Goal: Task Accomplishment & Management: Manage account settings

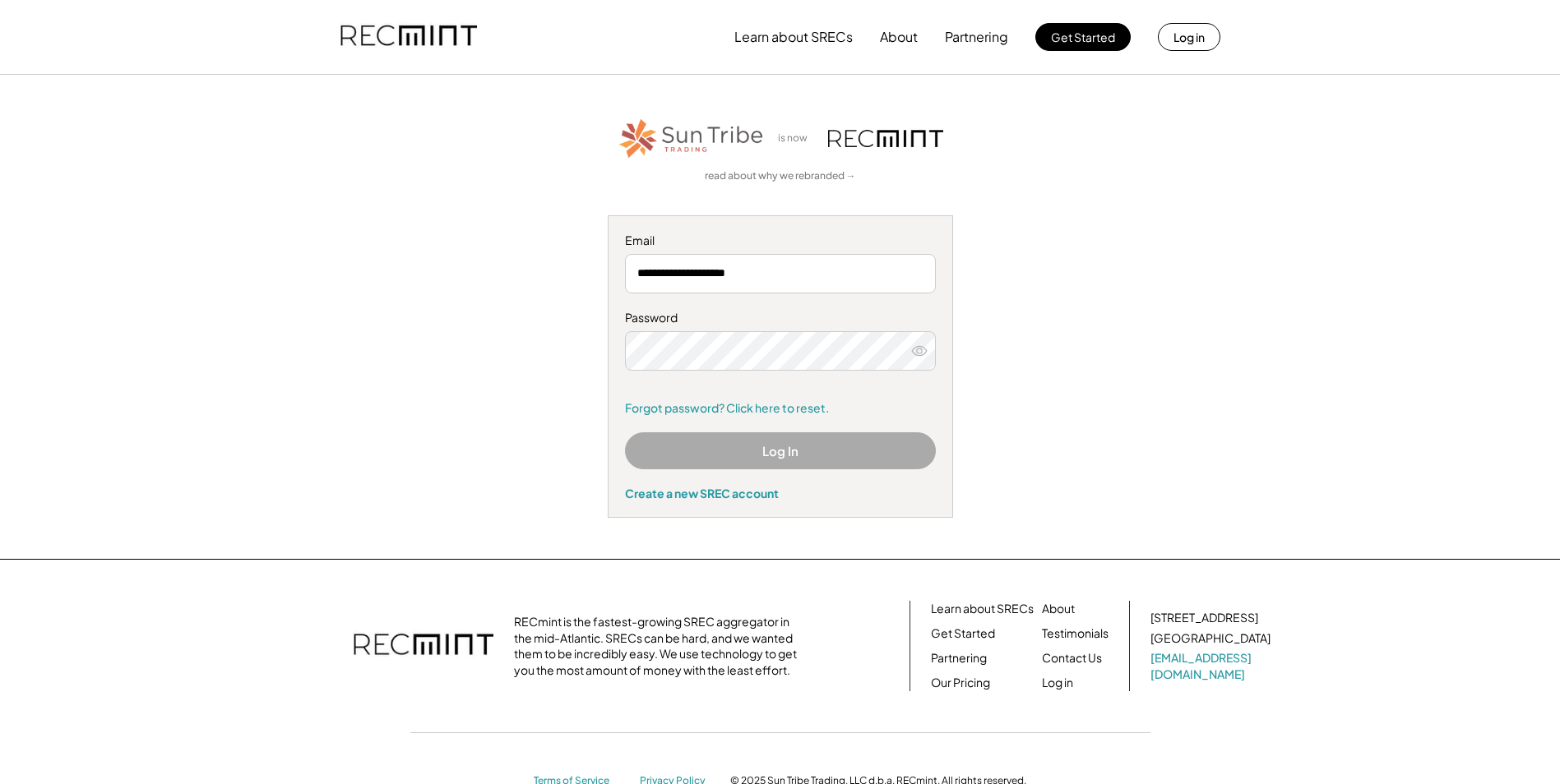
click at [787, 447] on button "Log In" at bounding box center [780, 451] width 311 height 37
click at [882, 443] on button "Log In" at bounding box center [780, 451] width 311 height 37
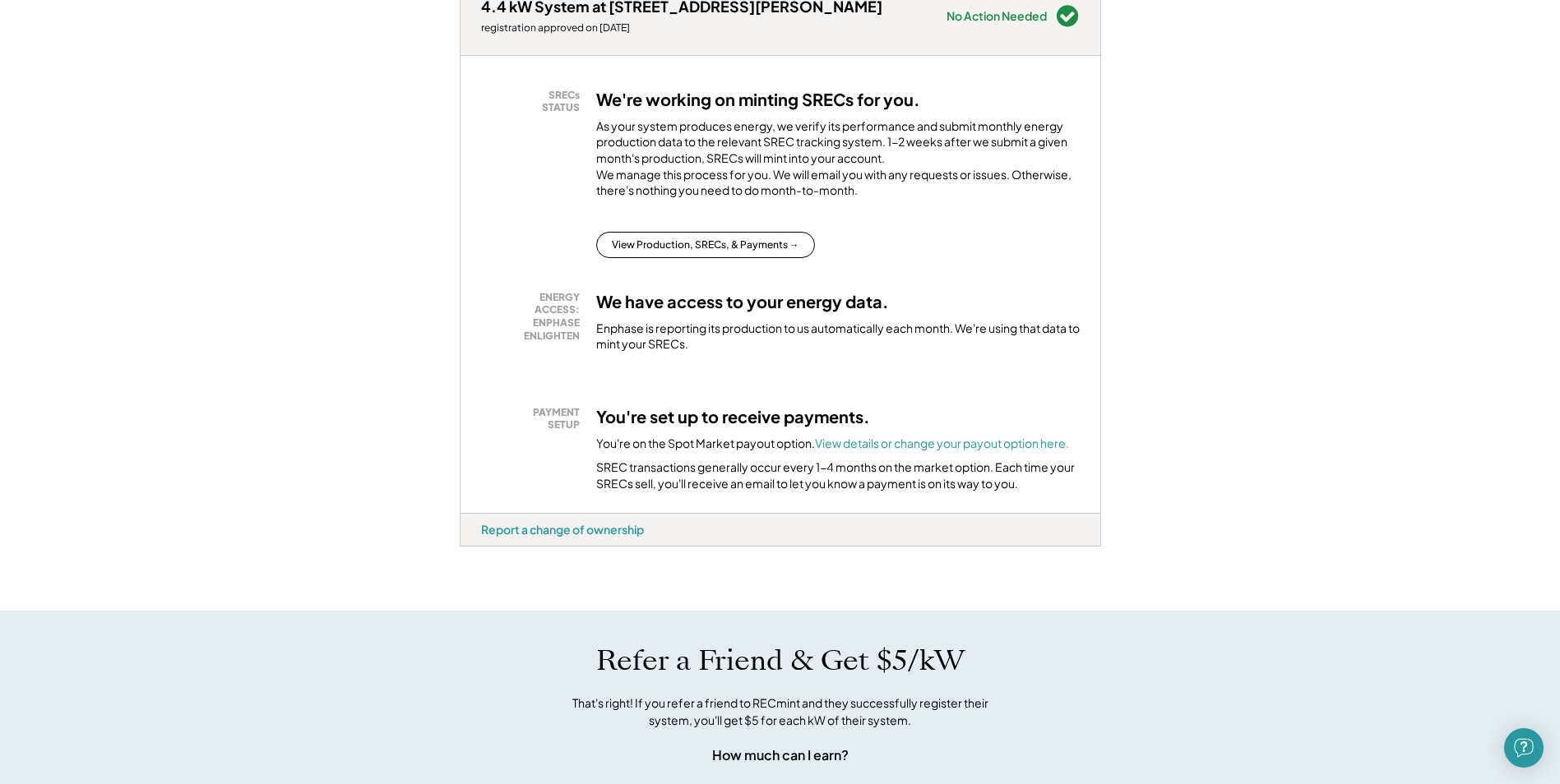
scroll to position [247, 0]
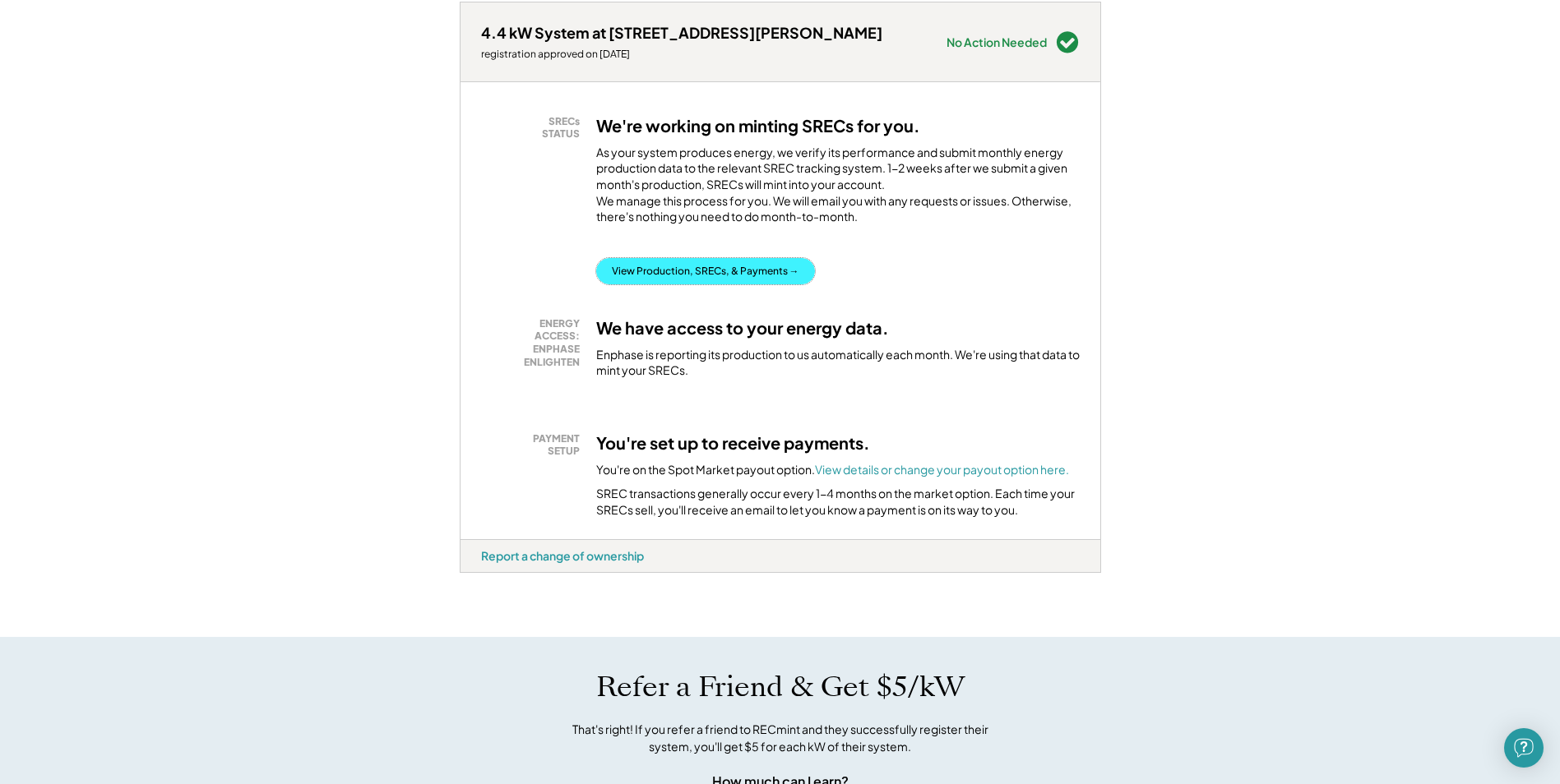
click at [765, 285] on button "View Production, SRECs, & Payments →" at bounding box center [706, 271] width 218 height 27
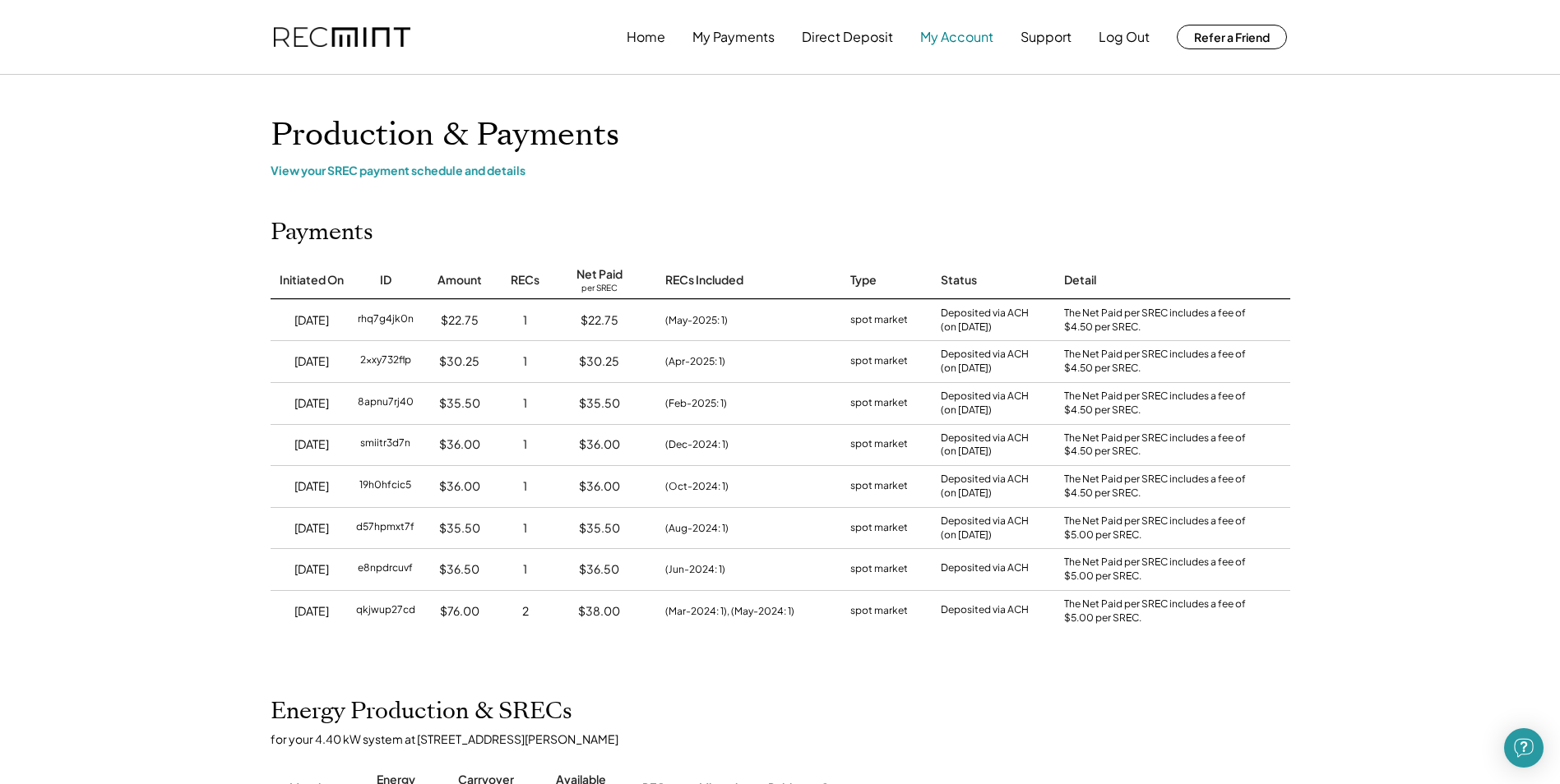
click at [950, 38] on button "My Account" at bounding box center [957, 37] width 73 height 33
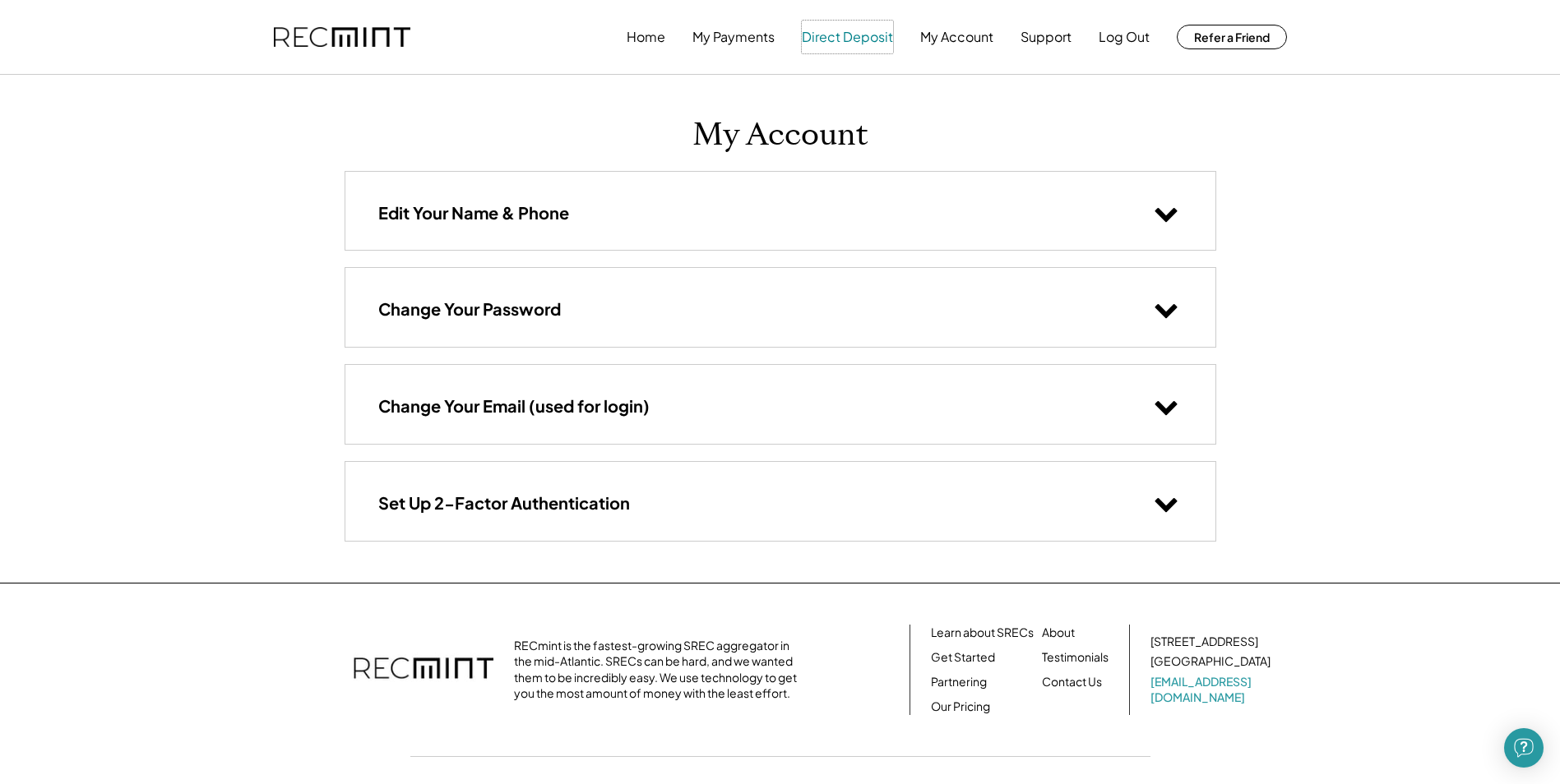
click at [841, 33] on button "Direct Deposit" at bounding box center [848, 37] width 91 height 33
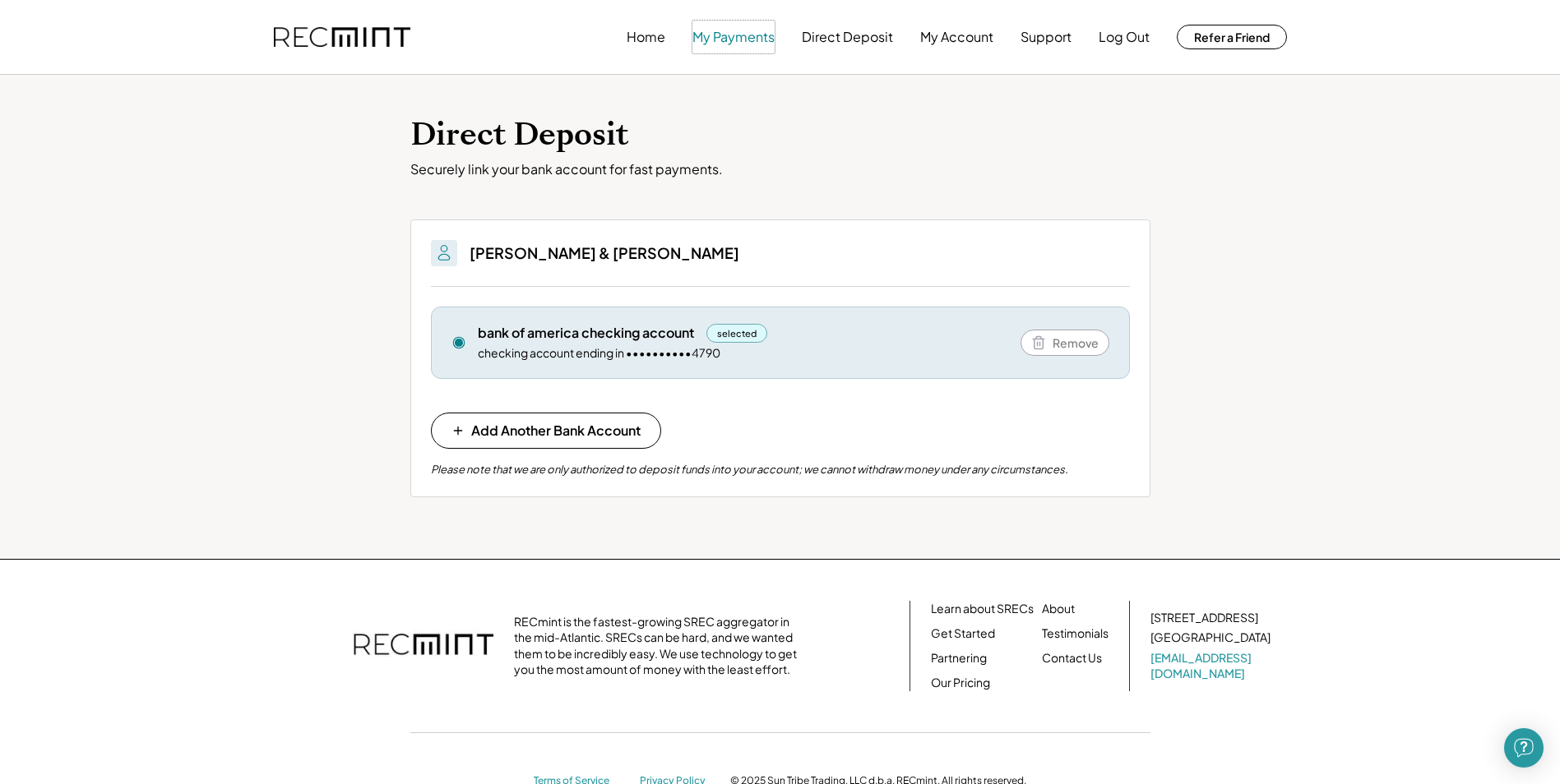
click at [728, 36] on button "My Payments" at bounding box center [733, 37] width 82 height 33
